Goal: Task Accomplishment & Management: Use online tool/utility

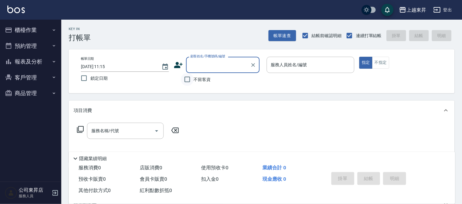
click at [192, 81] on input "不留客資" at bounding box center [187, 79] width 13 height 13
checkbox input "true"
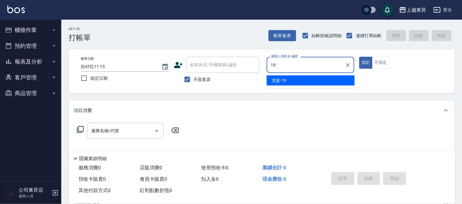
type input "支援-19"
type button "true"
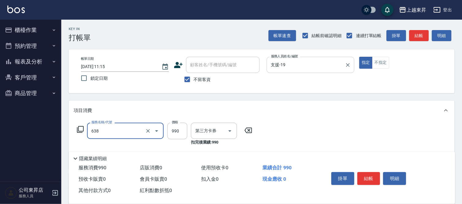
type input "(芙)頭皮養護套卡(638)"
type input "舊有卡券"
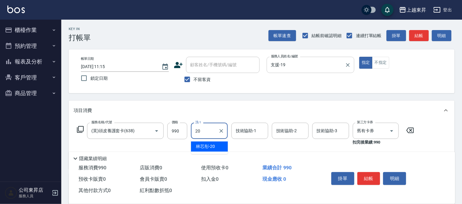
type input "林芯彤-20"
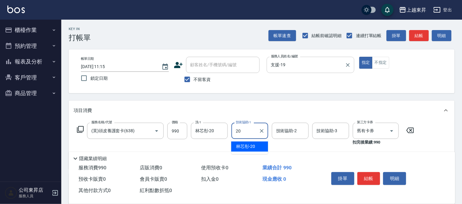
type input "林芯彤-20"
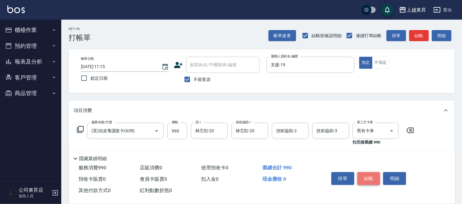
click at [363, 177] on button "結帳" at bounding box center [368, 178] width 23 height 13
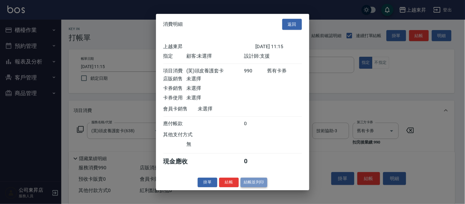
click at [257, 184] on button "結帳並列印" at bounding box center [254, 183] width 27 height 10
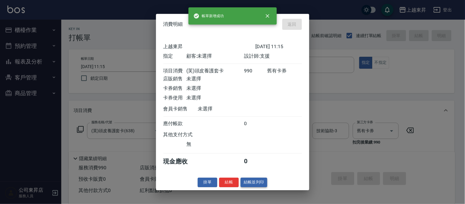
type input "[DATE] 11:16"
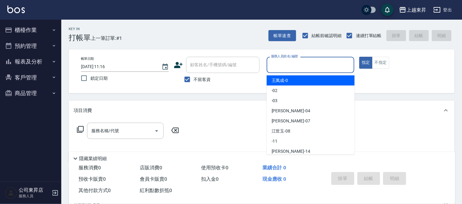
click at [285, 63] on input "服務人員姓名/編號" at bounding box center [310, 64] width 82 height 11
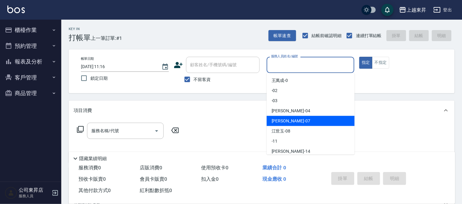
click at [275, 120] on span "[PERSON_NAME] -07" at bounding box center [291, 121] width 39 height 6
type input "[PERSON_NAME]-07"
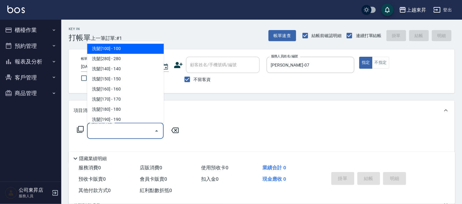
click at [113, 128] on input "服務名稱/代號" at bounding box center [121, 130] width 62 height 11
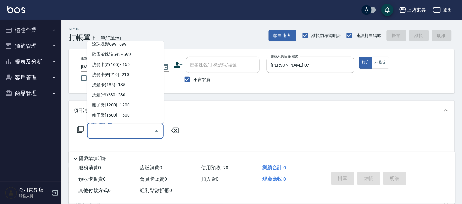
scroll to position [170, 0]
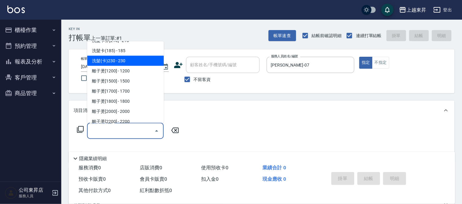
click at [125, 59] on span "洗髮(卡)230 - 230" at bounding box center [125, 61] width 77 height 10
type input "洗髮(卡)230(224)"
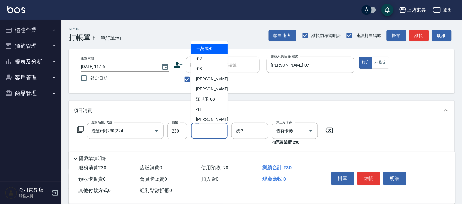
click at [207, 128] on input "洗-1" at bounding box center [209, 130] width 31 height 11
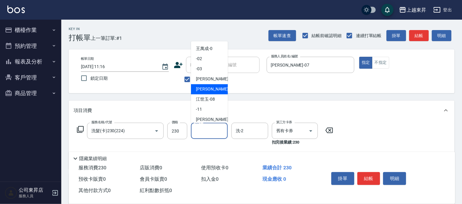
click at [207, 88] on span "[PERSON_NAME] -07" at bounding box center [215, 89] width 39 height 6
type input "[PERSON_NAME]-07"
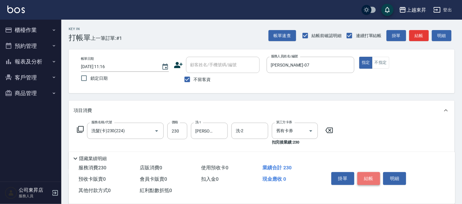
click at [372, 174] on button "結帳" at bounding box center [368, 178] width 23 height 13
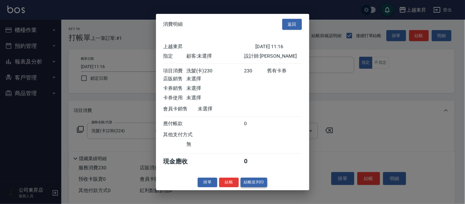
click at [252, 184] on button "結帳並列印" at bounding box center [254, 183] width 27 height 10
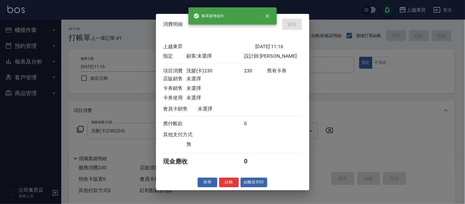
type input "[DATE] 11:46"
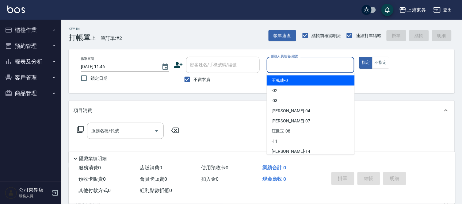
click at [287, 65] on input "服務人員姓名/編號" at bounding box center [310, 64] width 82 height 11
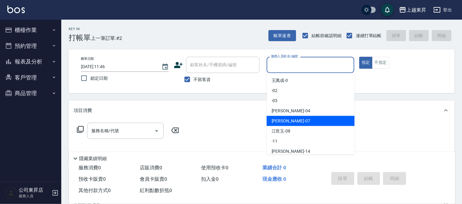
drag, startPoint x: 277, startPoint y: 118, endPoint x: 290, endPoint y: 112, distance: 14.4
click at [277, 118] on span "[PERSON_NAME] -07" at bounding box center [291, 121] width 39 height 6
type input "[PERSON_NAME]-07"
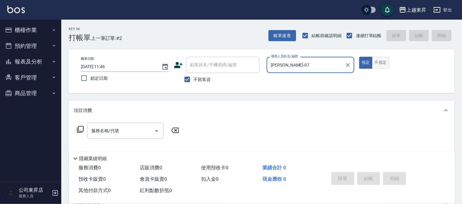
click at [381, 63] on button "不指定" at bounding box center [380, 63] width 17 height 12
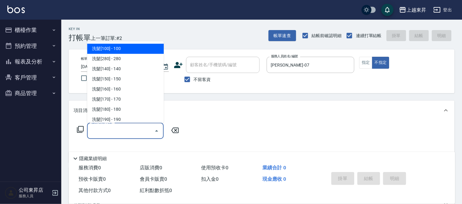
click at [129, 131] on input "服務名稱/代號" at bounding box center [121, 130] width 62 height 11
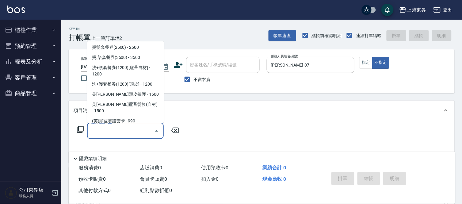
scroll to position [988, 0]
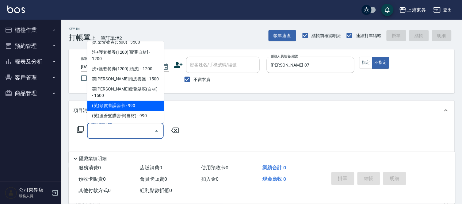
click at [133, 101] on span "(芙)頭皮養護套卡 - 990" at bounding box center [125, 106] width 77 height 10
type input "(芙)頭皮養護套卡(638)"
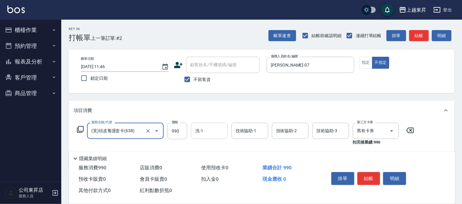
click at [204, 128] on input "洗-1" at bounding box center [209, 130] width 31 height 11
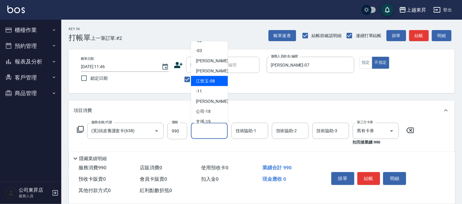
scroll to position [34, 0]
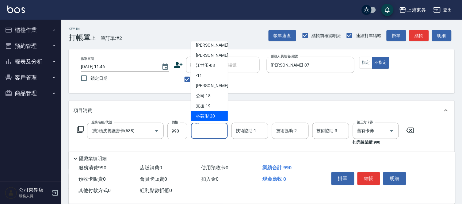
click at [214, 115] on span "林芯彤 -20" at bounding box center [205, 116] width 19 height 6
type input "林芯彤-20"
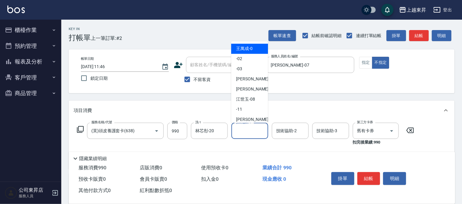
click at [246, 129] on input "技術協助-1" at bounding box center [249, 130] width 31 height 11
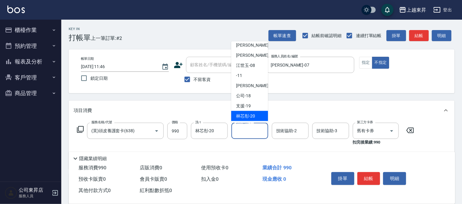
drag, startPoint x: 245, startPoint y: 114, endPoint x: 244, endPoint y: 120, distance: 6.1
click at [245, 114] on span "林芯彤 -20" at bounding box center [245, 116] width 19 height 6
type input "林芯彤-20"
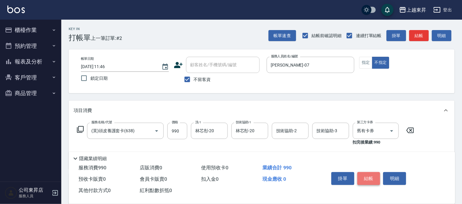
click at [364, 178] on button "結帳" at bounding box center [368, 178] width 23 height 13
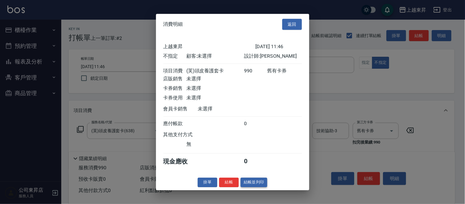
click at [258, 185] on button "結帳並列印" at bounding box center [254, 183] width 27 height 10
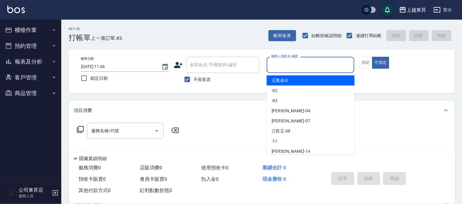
click at [278, 65] on input "服務人員姓名/編號" at bounding box center [310, 64] width 82 height 11
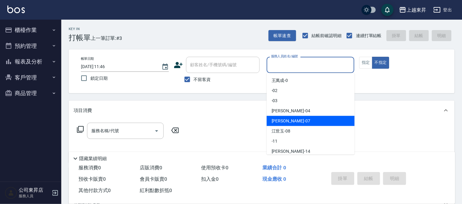
click at [282, 119] on span "[PERSON_NAME] -07" at bounding box center [291, 121] width 39 height 6
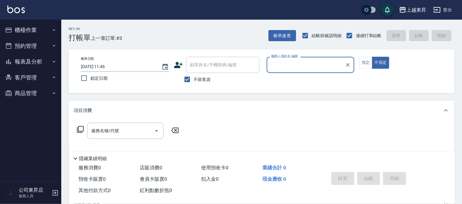
type input "[PERSON_NAME]-07"
click at [362, 65] on button "指定" at bounding box center [365, 63] width 13 height 12
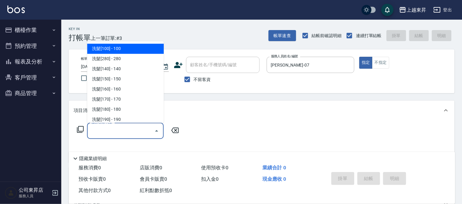
click at [131, 129] on input "服務名稱/代號" at bounding box center [121, 130] width 62 height 11
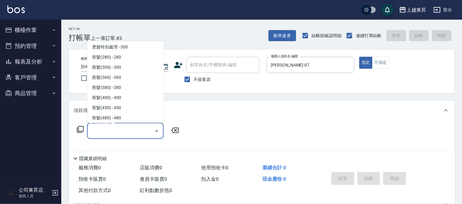
scroll to position [443, 0]
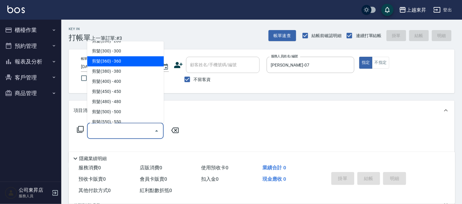
click at [133, 58] on span "剪髮(360) - 360" at bounding box center [125, 61] width 77 height 10
type input "剪髮(360)(403)"
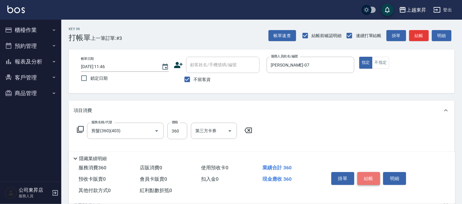
click at [370, 176] on button "結帳" at bounding box center [368, 178] width 23 height 13
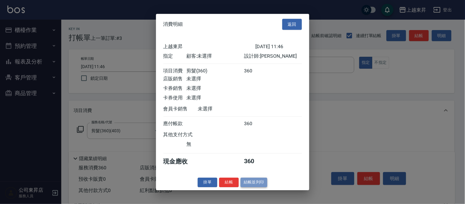
click at [254, 183] on button "結帳並列印" at bounding box center [254, 183] width 27 height 10
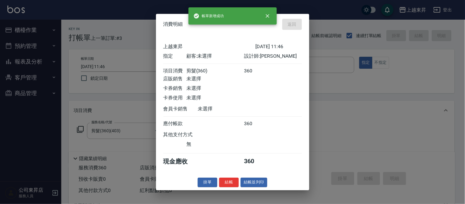
type input "[DATE] 11:47"
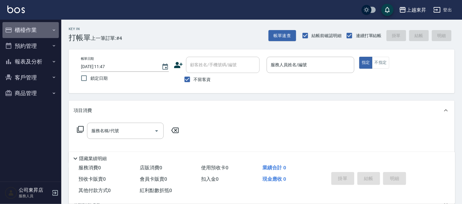
click at [53, 29] on icon "button" at bounding box center [54, 30] width 5 height 5
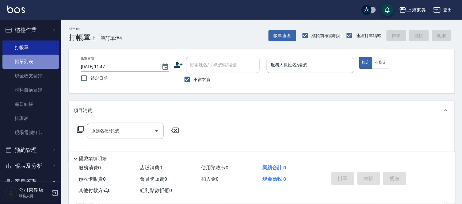
click at [40, 59] on link "帳單列表" at bounding box center [30, 62] width 56 height 14
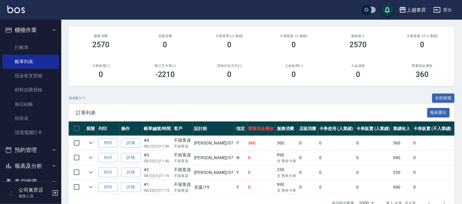
scroll to position [88, 0]
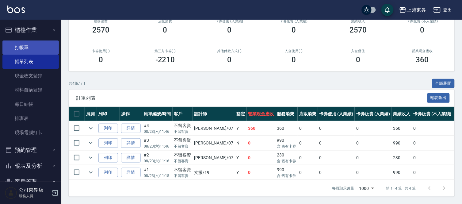
click at [33, 45] on link "打帳單" at bounding box center [30, 47] width 56 height 14
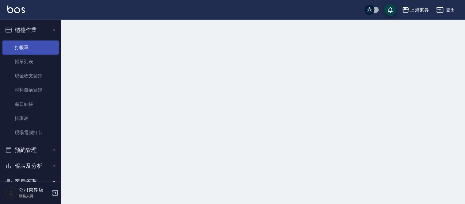
click at [33, 45] on link "打帳單" at bounding box center [30, 47] width 56 height 14
